Goal: Find contact information: Obtain details needed to contact an individual or organization

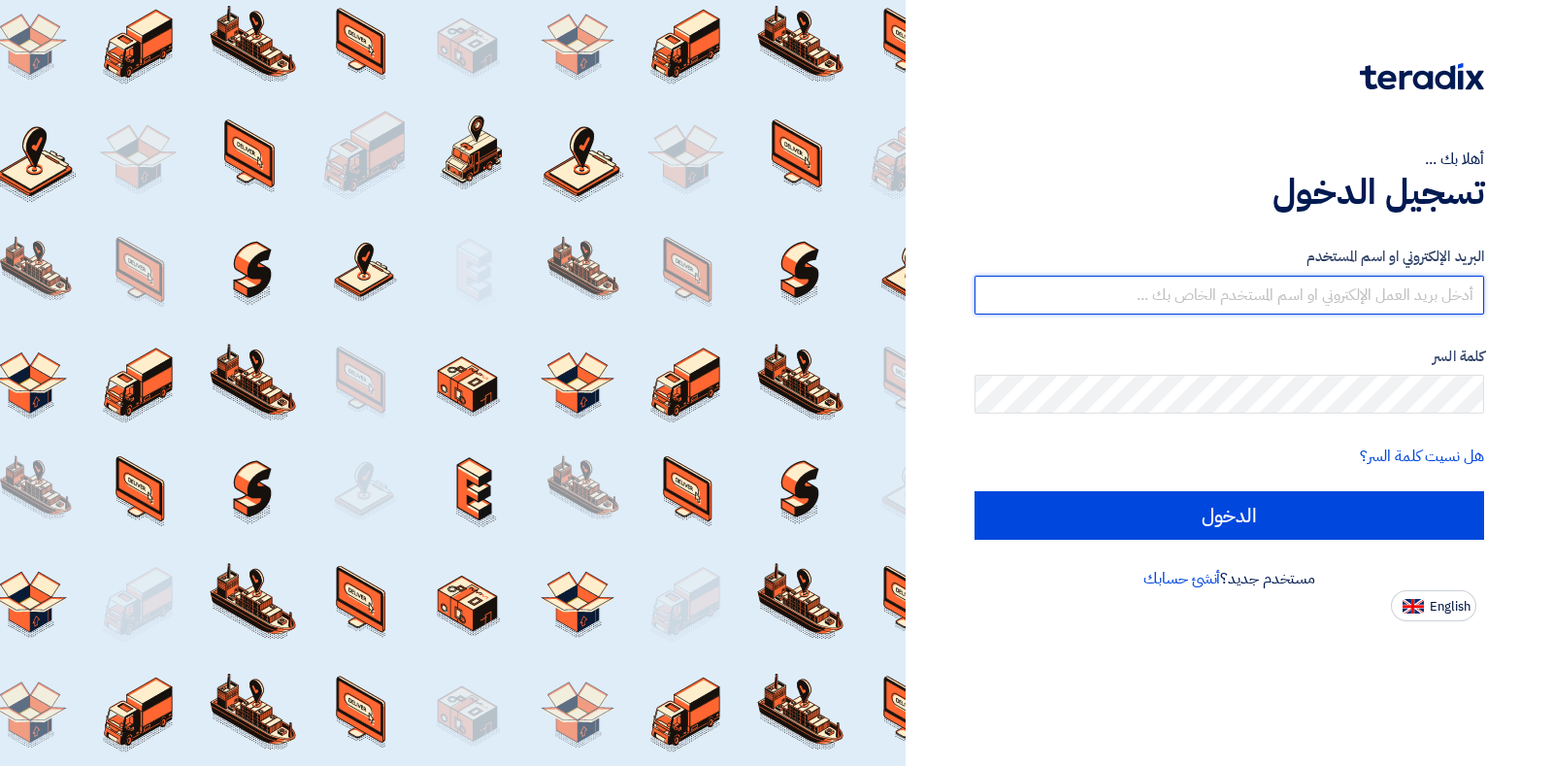
click at [1356, 305] on input "text" at bounding box center [1230, 295] width 510 height 39
type input "[PERSON_NAME][EMAIL_ADDRESS][PERSON_NAME][DOMAIN_NAME]"
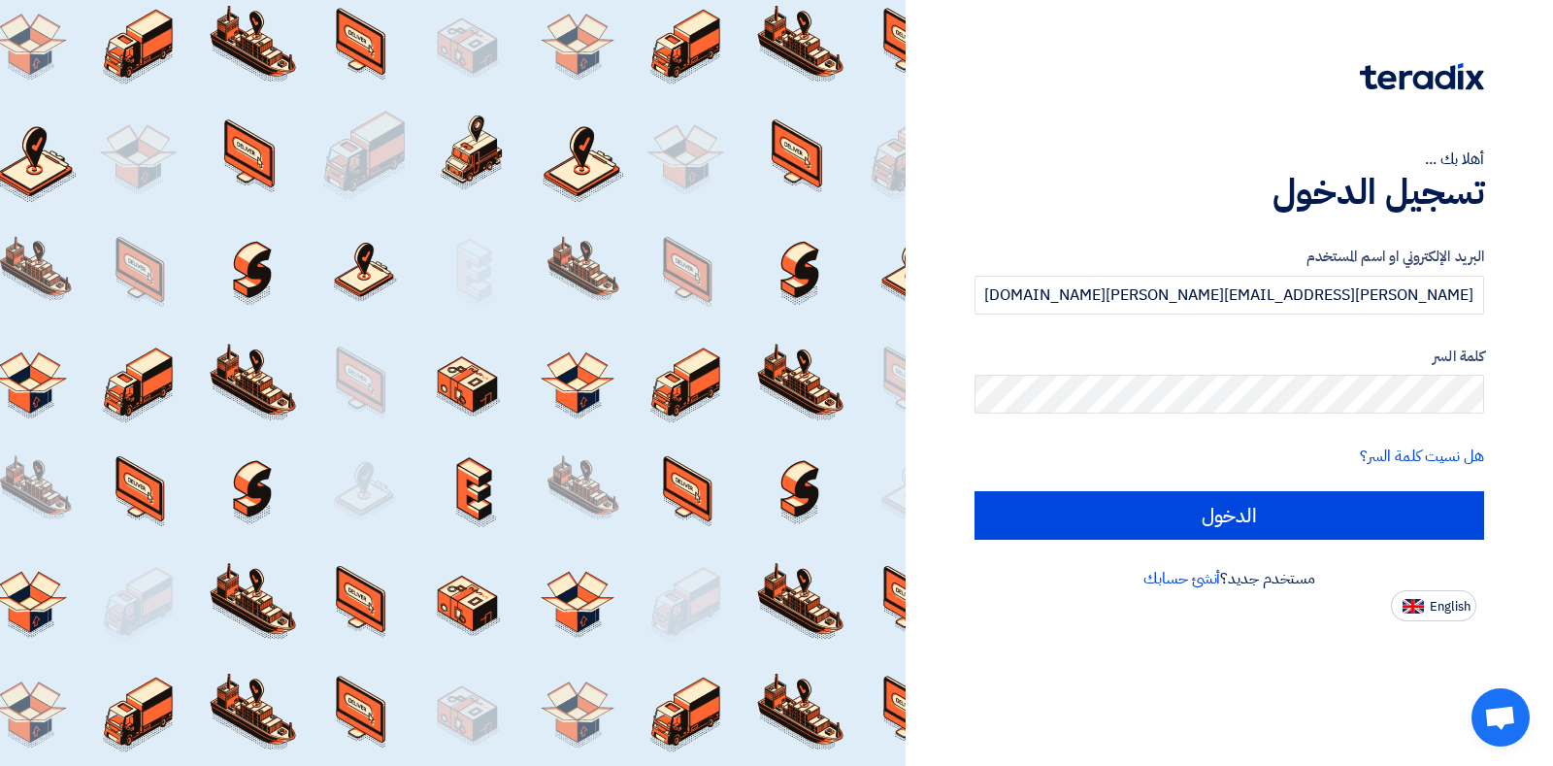
click at [1383, 591] on app-language-toggle "English" at bounding box center [1230, 605] width 510 height 31
click at [1404, 599] on img at bounding box center [1413, 606] width 21 height 15
type input "Sign in"
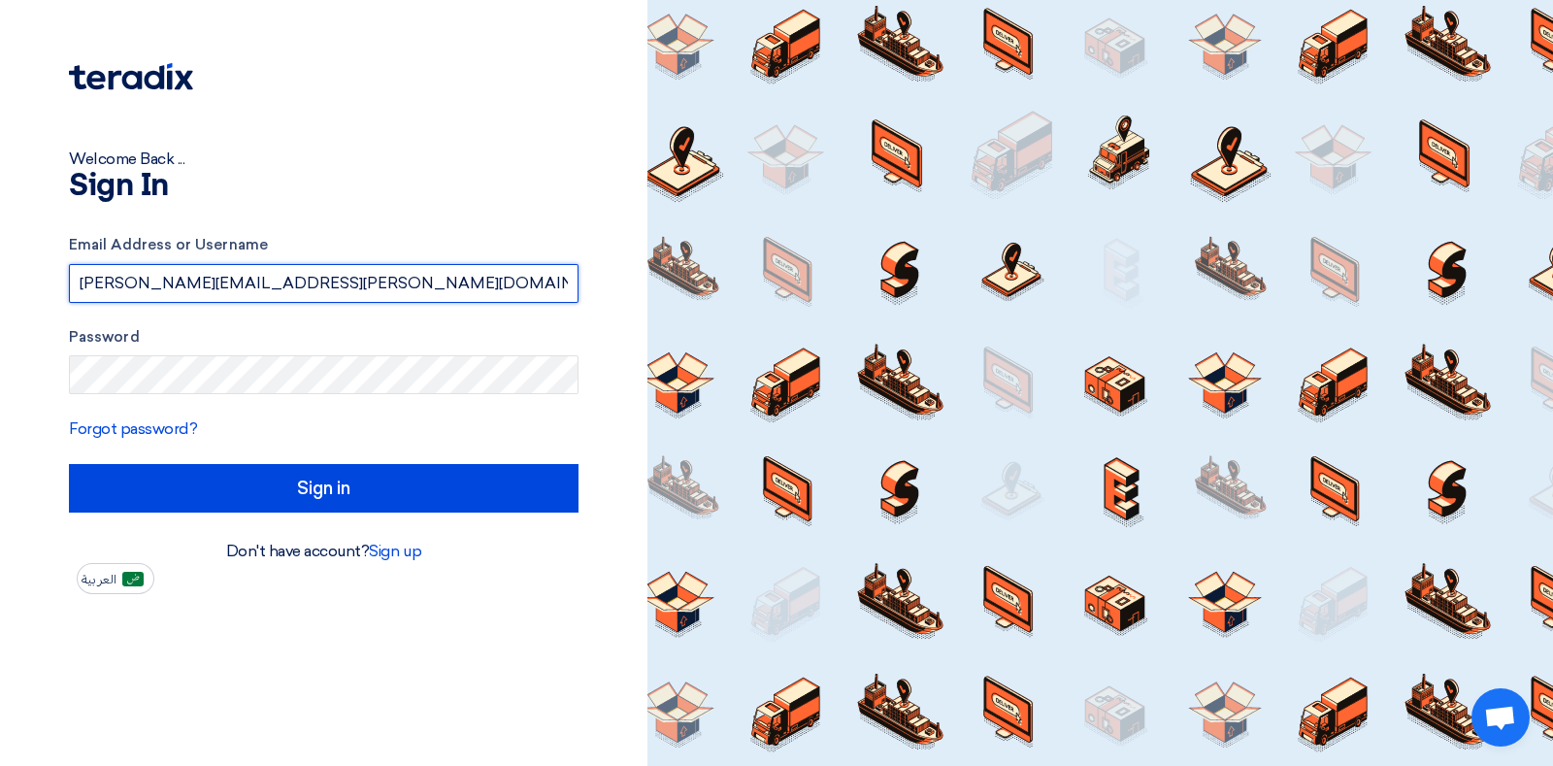
click at [291, 291] on input "[PERSON_NAME][EMAIL_ADDRESS][PERSON_NAME][DOMAIN_NAME]" at bounding box center [324, 283] width 510 height 39
drag, startPoint x: 285, startPoint y: 401, endPoint x: 0, endPoint y: 333, distance: 293.3
click at [0, 333] on div "Welcome Back ... Sign In Email Address or Username [PERSON_NAME][EMAIL_ADDRESS]…" at bounding box center [323, 383] width 647 height 766
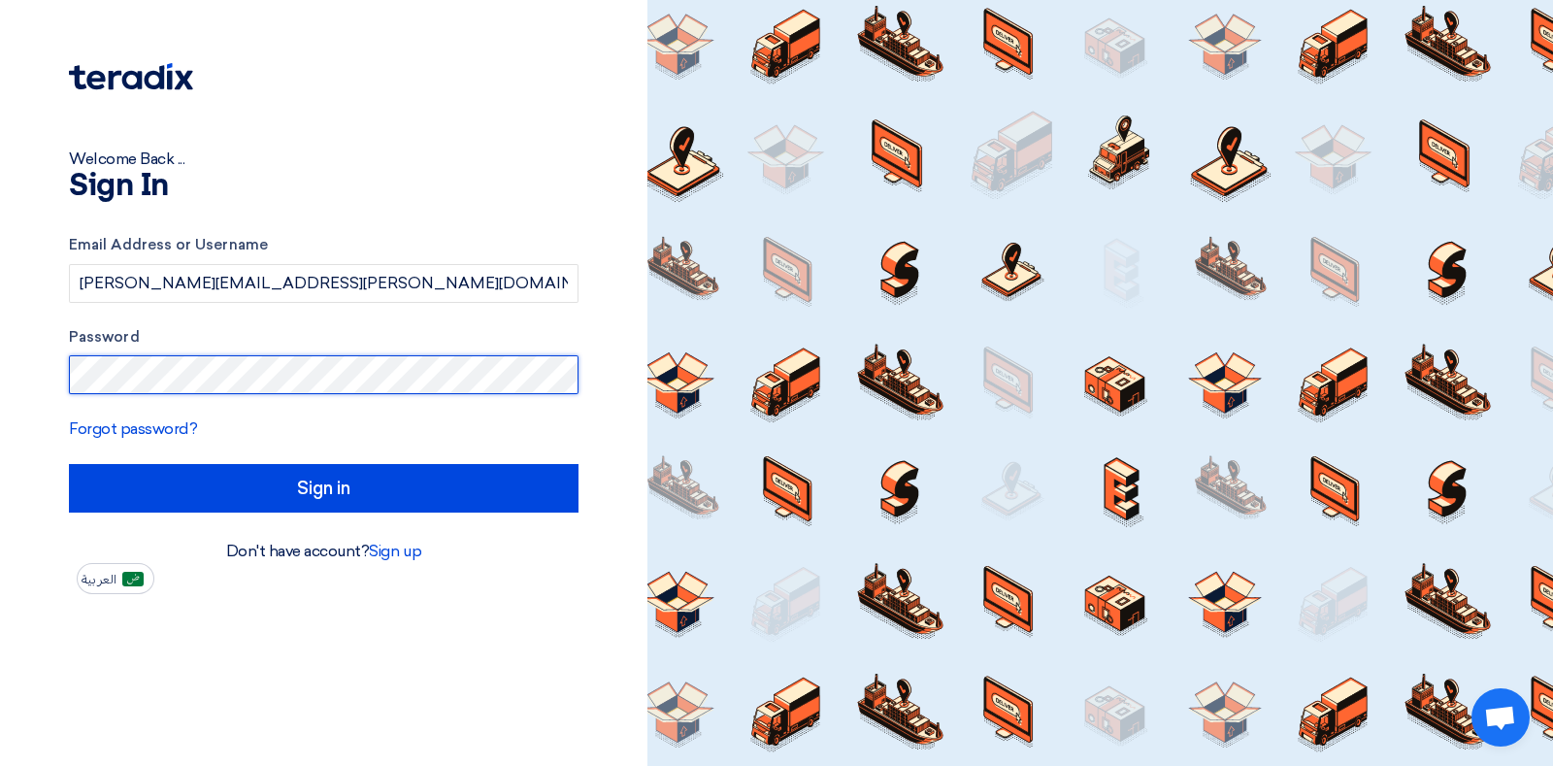
click at [0, 342] on div "Welcome Back ... Sign In Email Address or Username [PERSON_NAME][EMAIL_ADDRESS]…" at bounding box center [323, 383] width 647 height 766
click at [69, 464] on input "Sign in" at bounding box center [324, 488] width 510 height 49
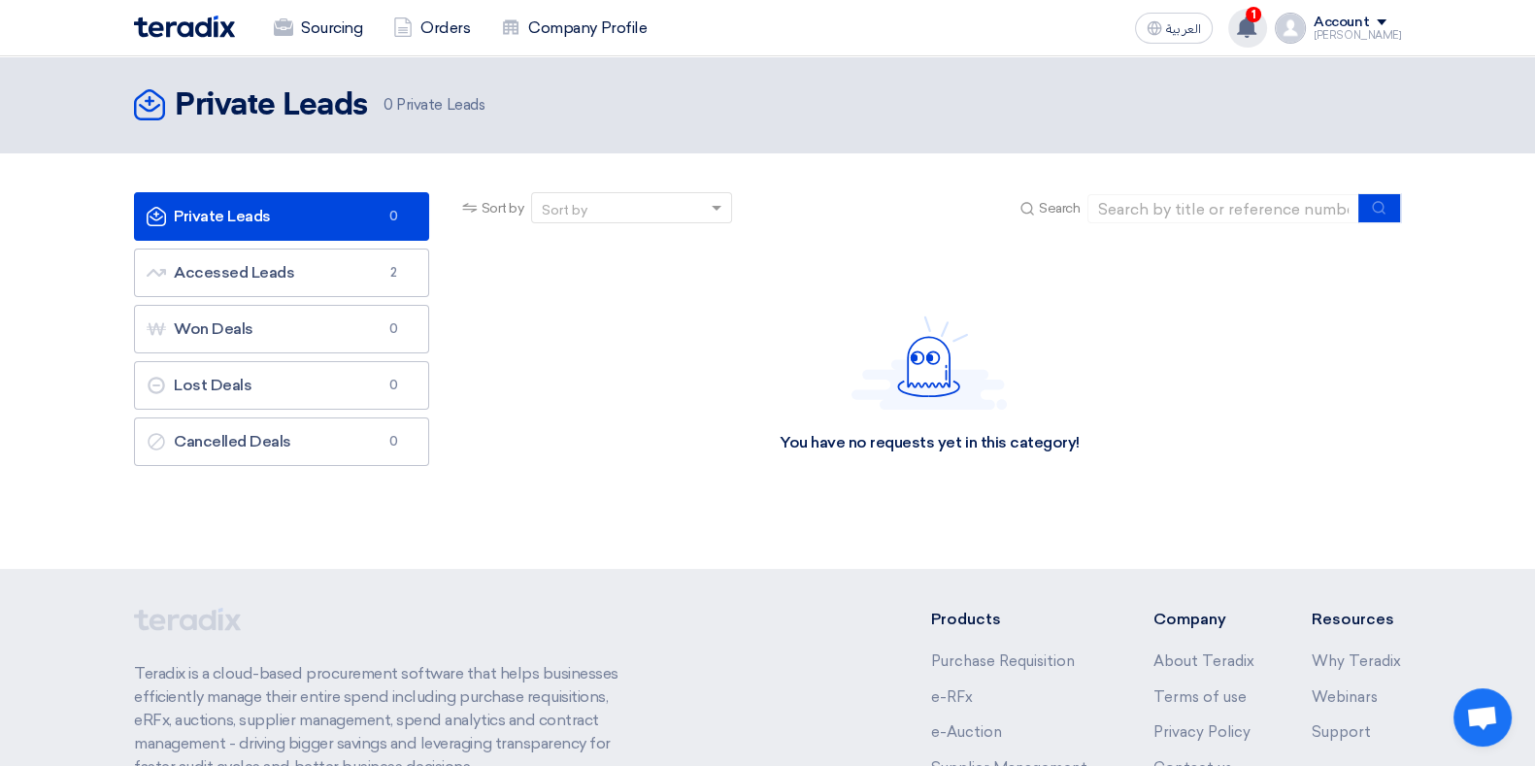
click at [1257, 21] on icon at bounding box center [1246, 27] width 21 height 21
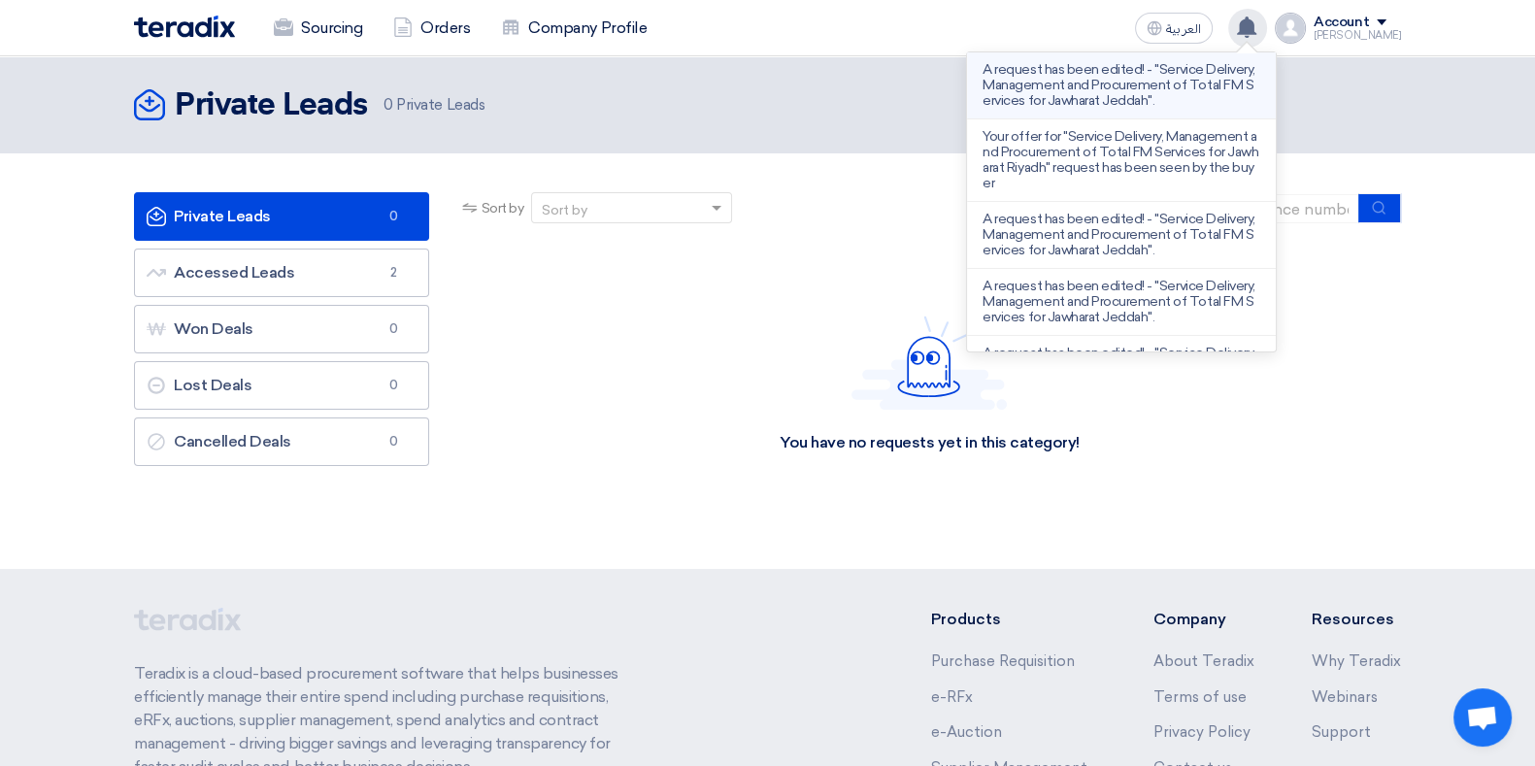
click at [1145, 88] on p "A request has been edited! - "Service Delivery, Management and Procurement of T…" at bounding box center [1121, 85] width 278 height 47
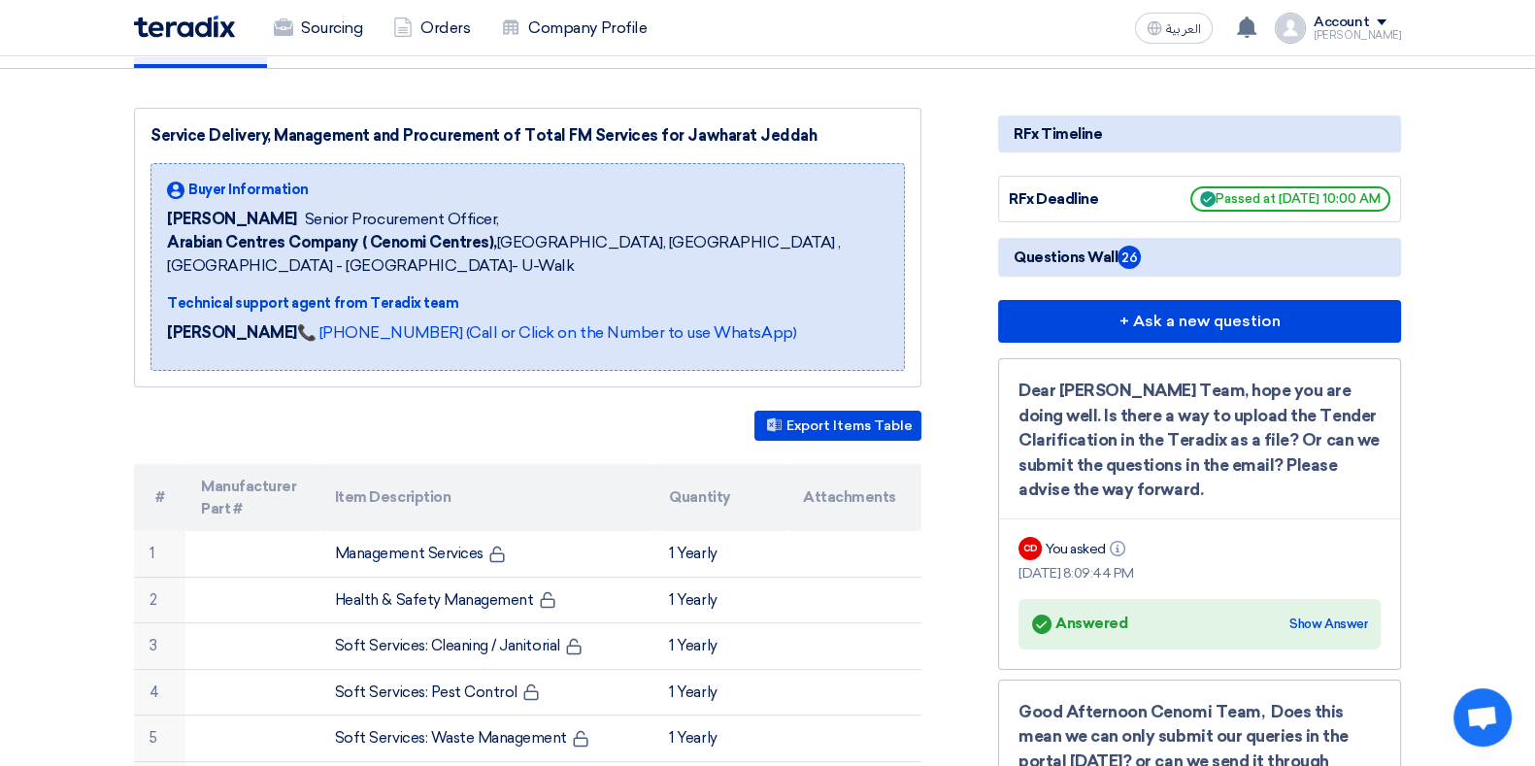
scroll to position [242, 0]
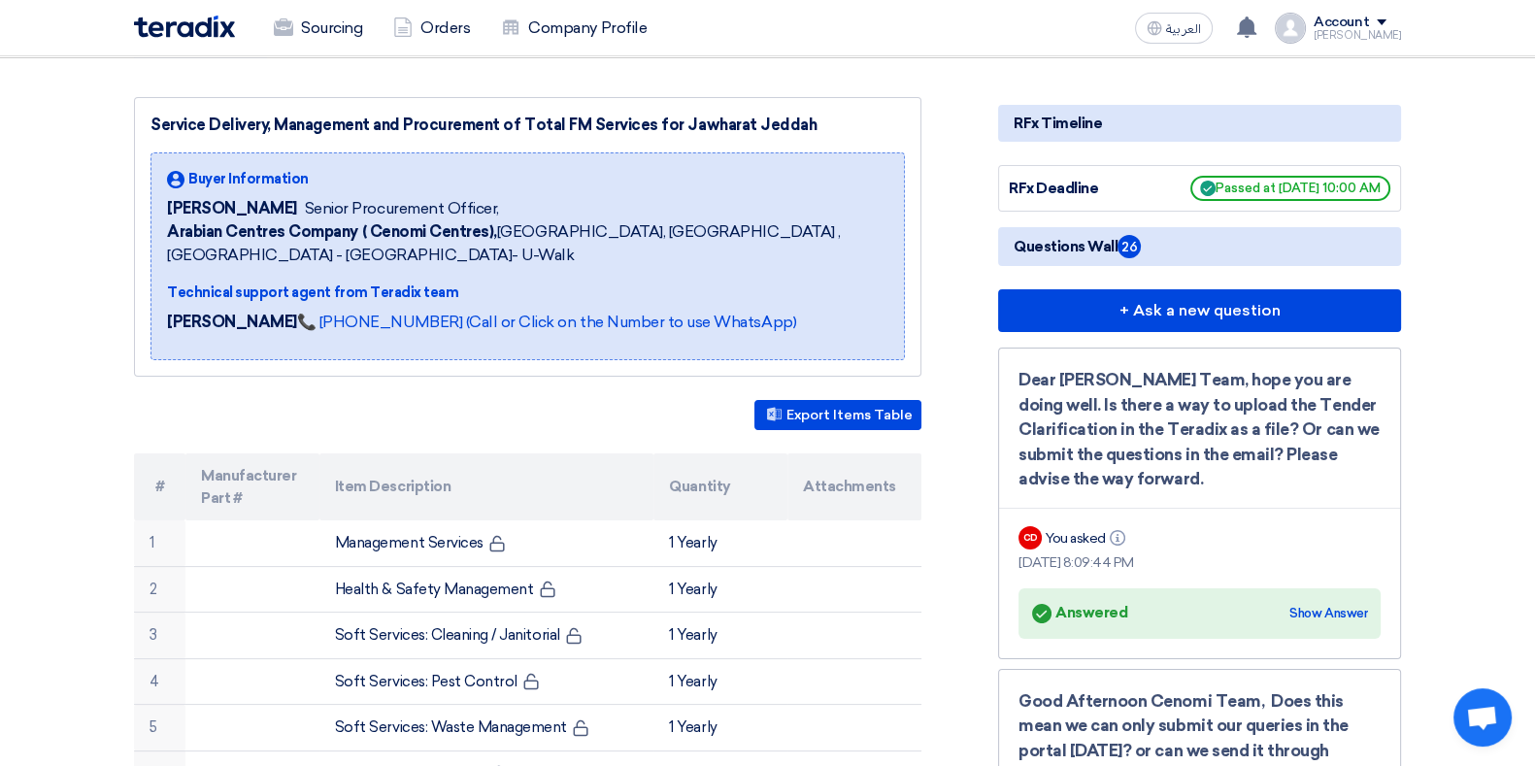
click at [504, 305] on div "Technical support agent from Teradix team [PERSON_NAME] 📞 [PHONE_NUMBER] (Call …" at bounding box center [527, 312] width 721 height 61
click at [492, 324] on link "📞 [PHONE_NUMBER] (Call or Click on the Number to use WhatsApp)" at bounding box center [546, 322] width 499 height 18
